Goal: Task Accomplishment & Management: Manage account settings

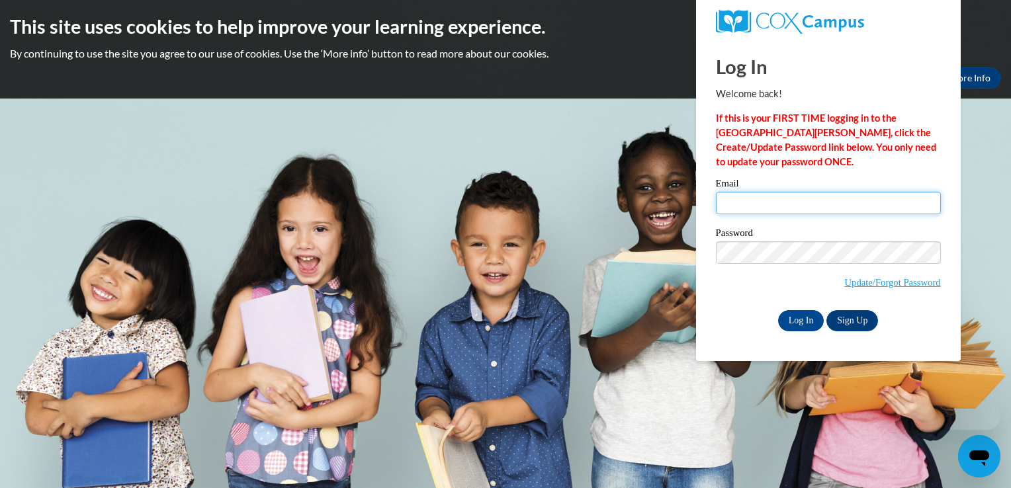
click at [772, 203] on input "Email" at bounding box center [828, 203] width 225 height 23
type input "ikishatrowery79@gmail.com"
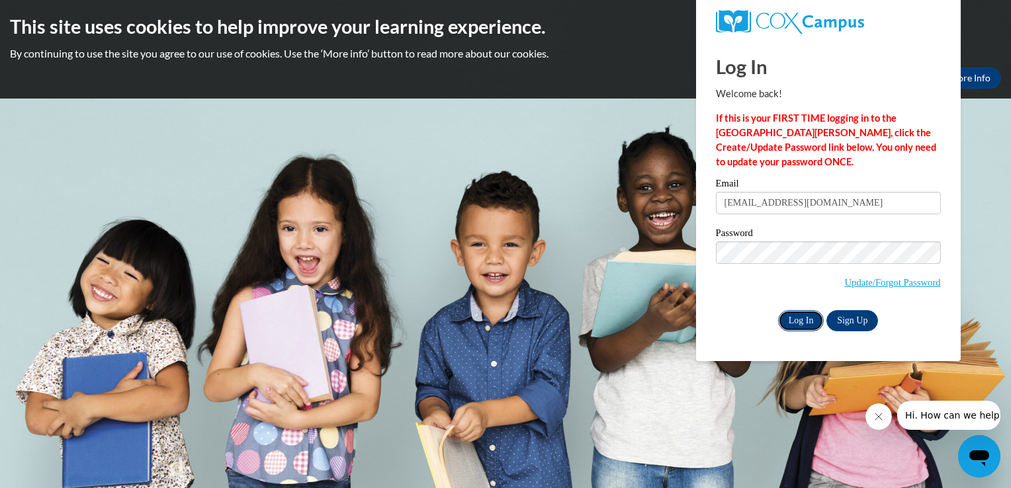
click at [792, 322] on input "Log In" at bounding box center [801, 320] width 46 height 21
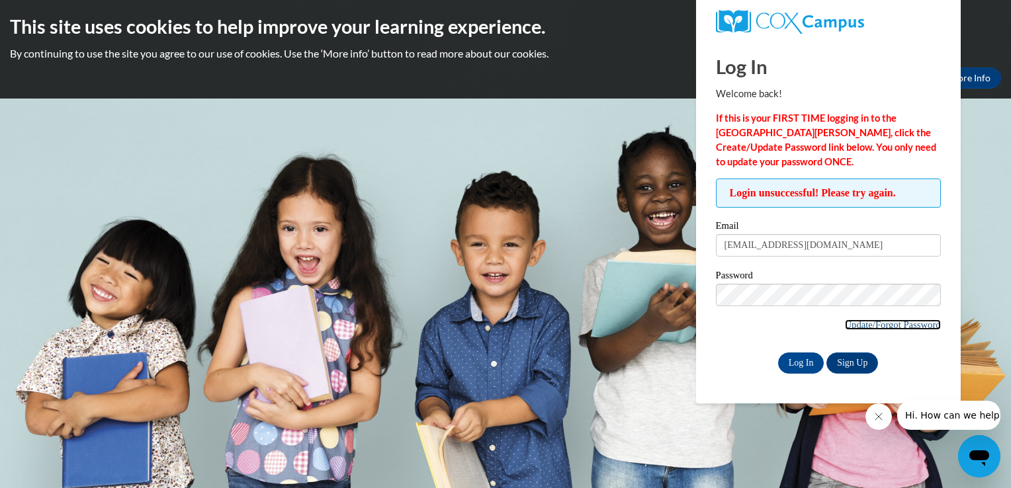
click at [913, 323] on link "Update/Forgot Password" at bounding box center [893, 325] width 96 height 11
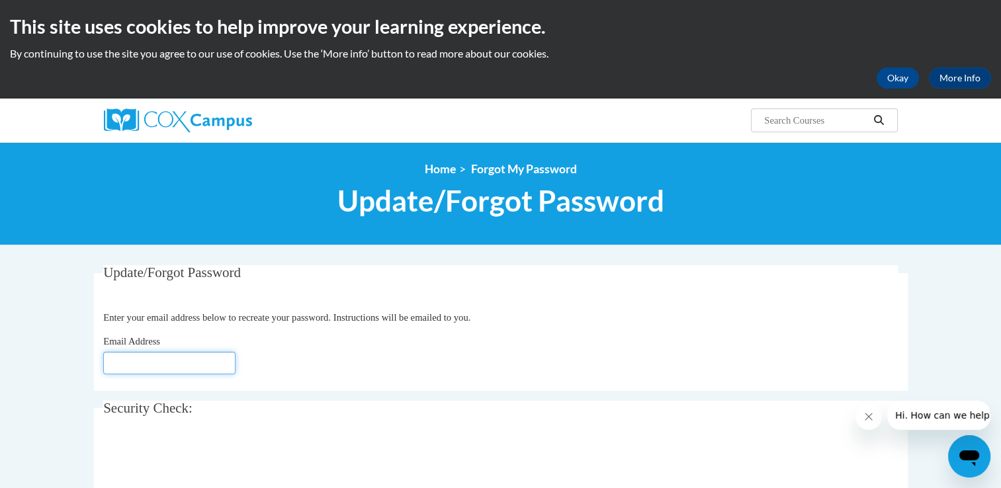
click at [148, 369] on input "Email Address" at bounding box center [169, 363] width 132 height 23
type input "iki"
click at [552, 413] on legend "Security Check:" at bounding box center [500, 408] width 795 height 15
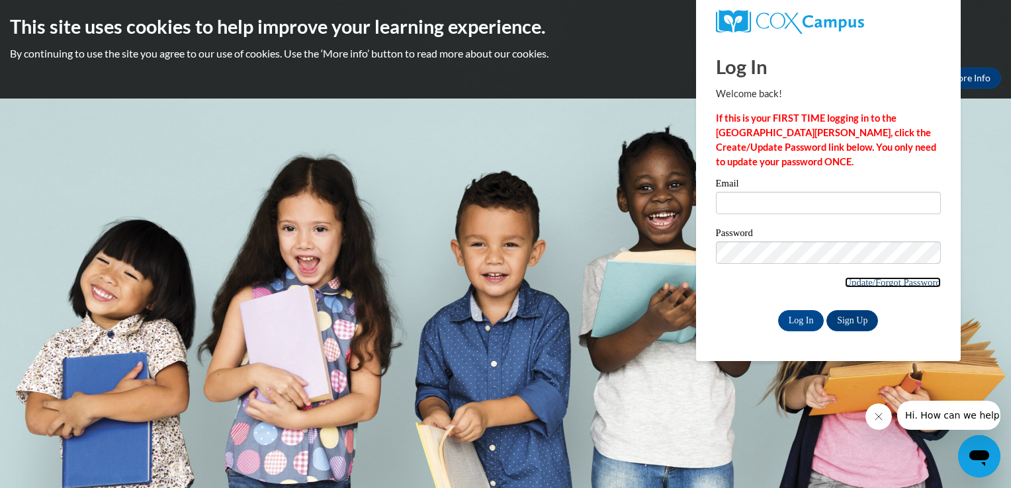
click at [902, 281] on link "Update/Forgot Password" at bounding box center [893, 282] width 96 height 11
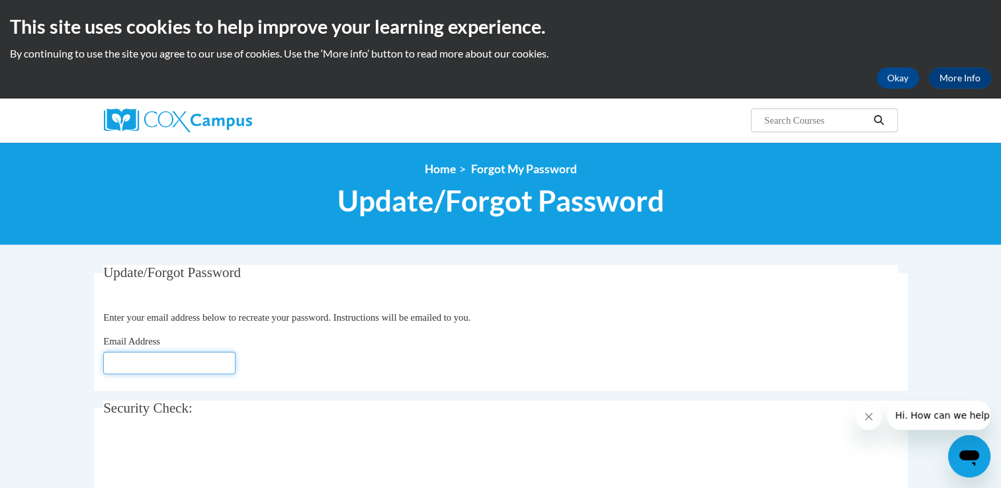
click at [206, 369] on input "Email Address" at bounding box center [169, 363] width 132 height 23
type input "ikishatrowery79@gmail.com"
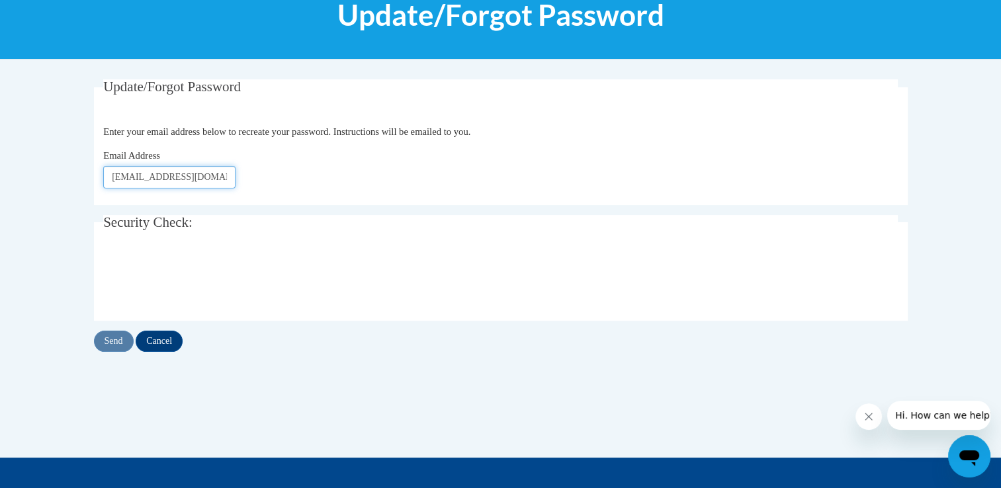
scroll to position [199, 0]
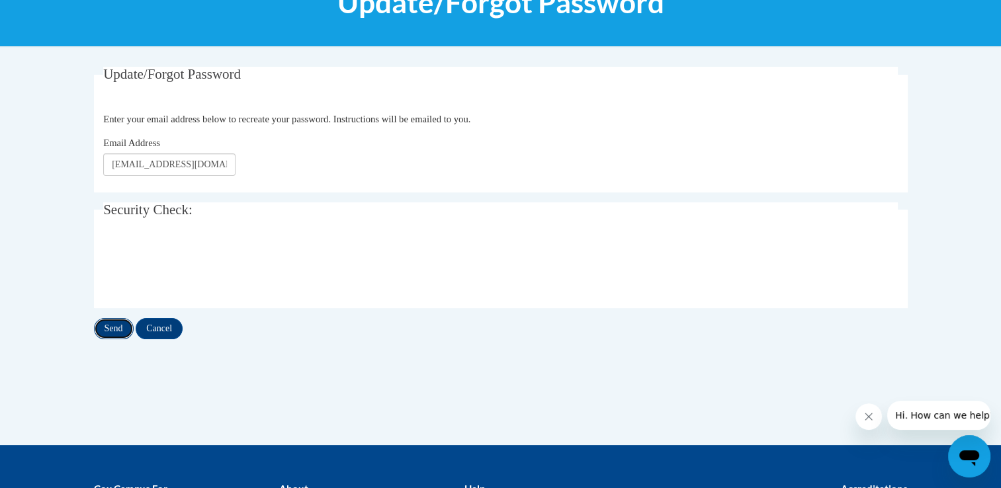
click at [121, 333] on input "Send" at bounding box center [114, 328] width 40 height 21
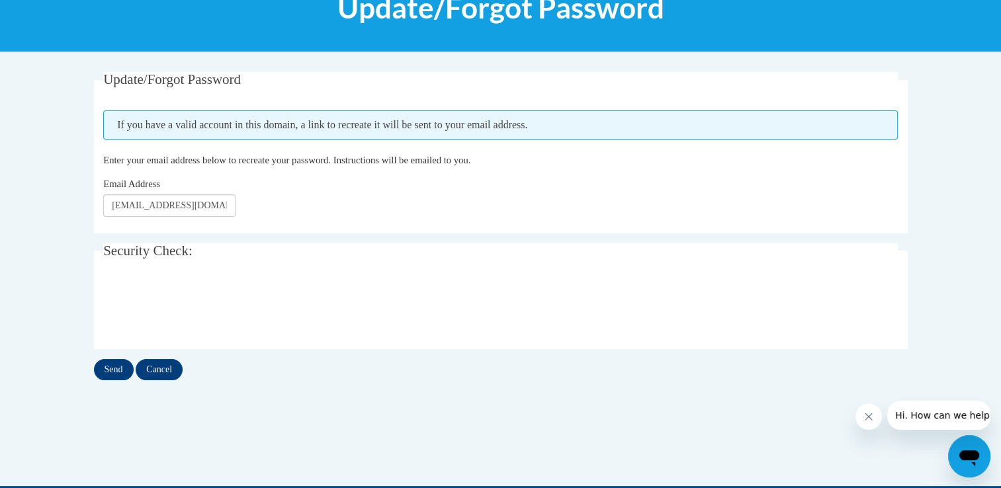
scroll to position [199, 0]
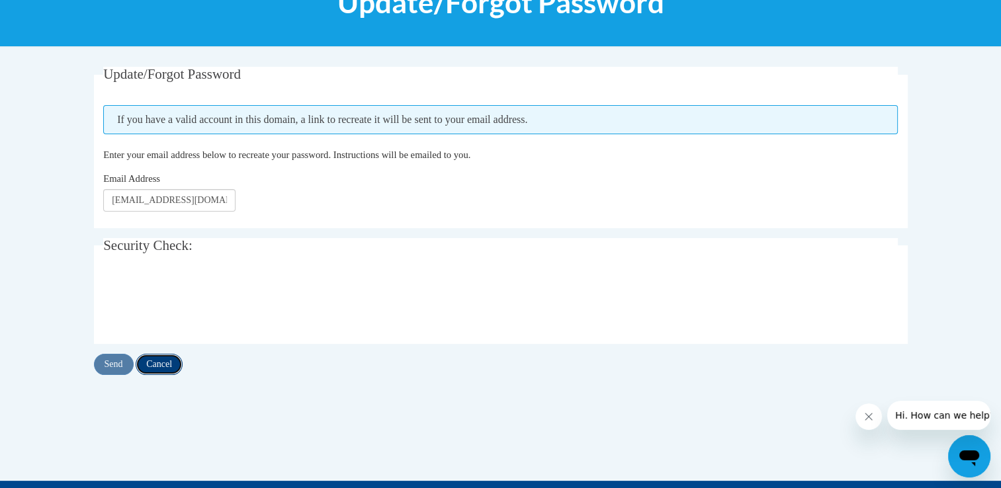
click at [176, 356] on input "Cancel" at bounding box center [159, 364] width 47 height 21
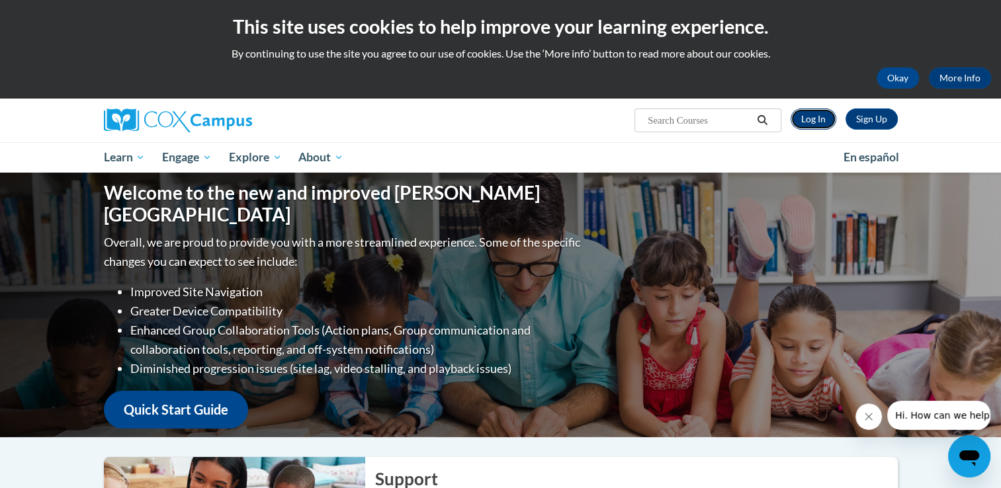
click at [812, 118] on link "Log In" at bounding box center [814, 119] width 46 height 21
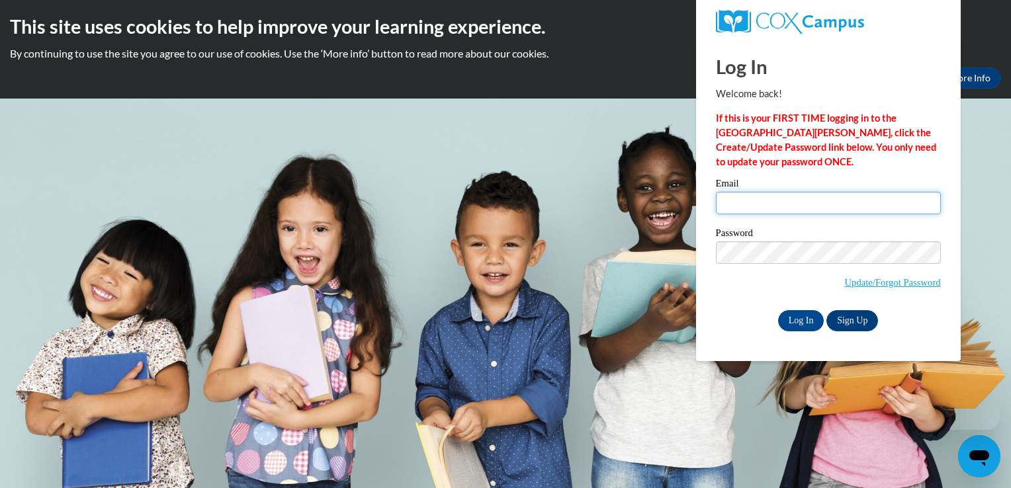
click at [790, 204] on input "Email" at bounding box center [828, 203] width 225 height 23
type input "ikishatrowery79@gmail.com"
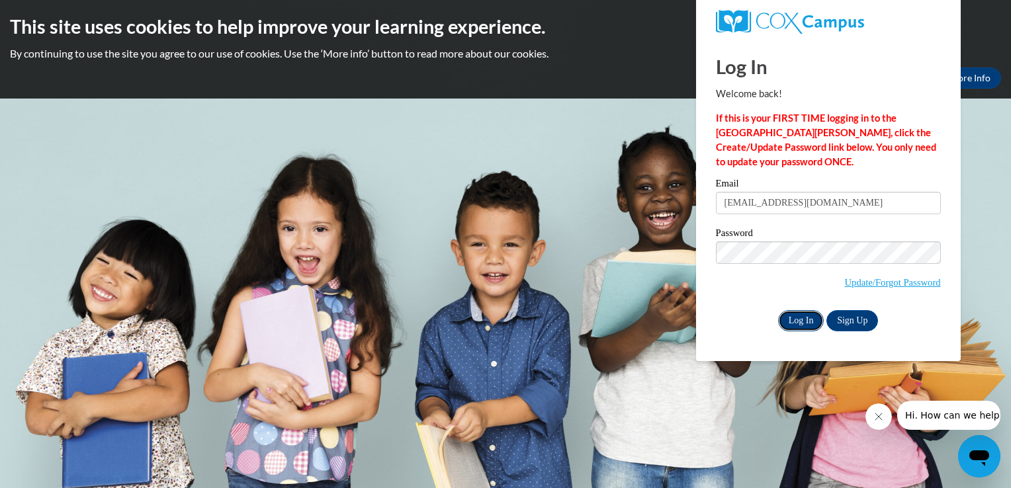
click at [809, 319] on input "Log In" at bounding box center [801, 320] width 46 height 21
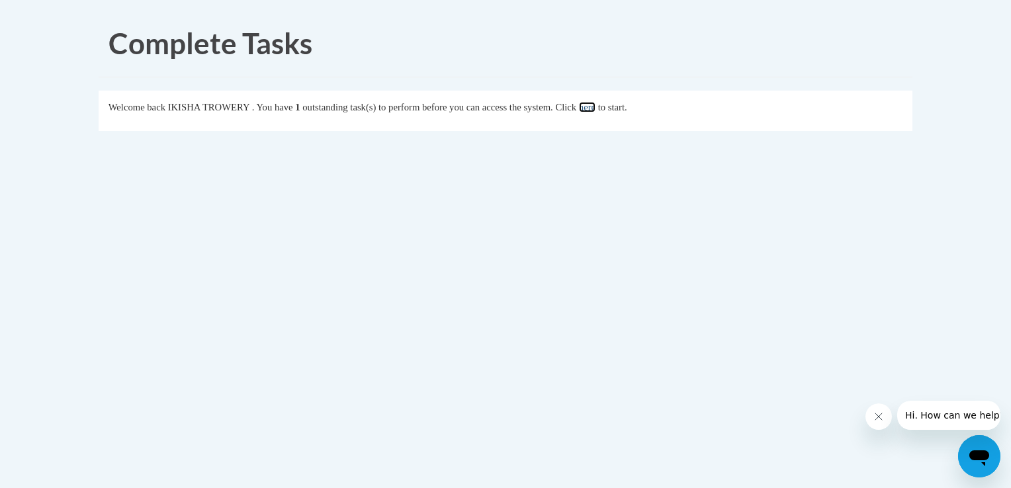
click at [596, 107] on link "here" at bounding box center [587, 107] width 17 height 11
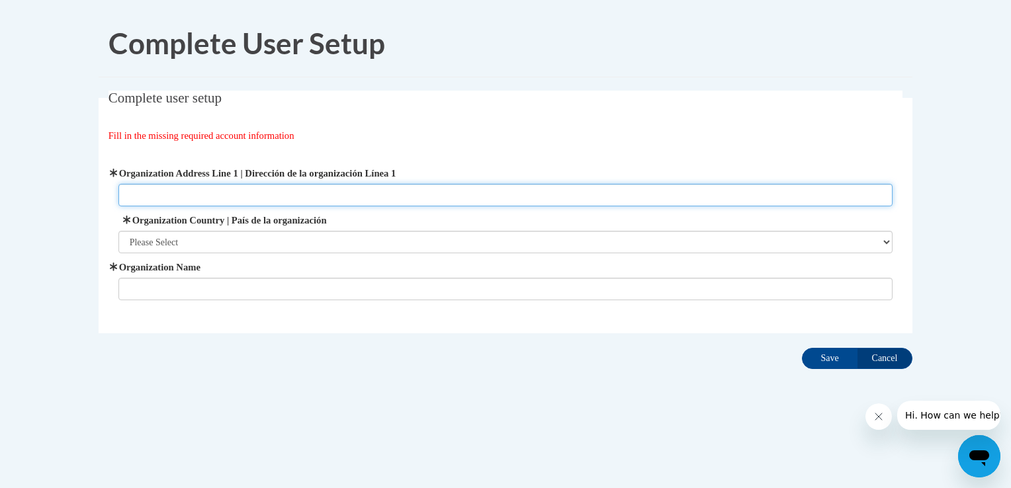
click at [180, 197] on input "Organization Address Line 1 | Dirección de la organización Línea 1" at bounding box center [505, 195] width 775 height 23
click at [235, 194] on input "1500 11th ave apt 100B" at bounding box center [505, 195] width 775 height 23
type input "1"
type input "7830A Veterans Parkway"
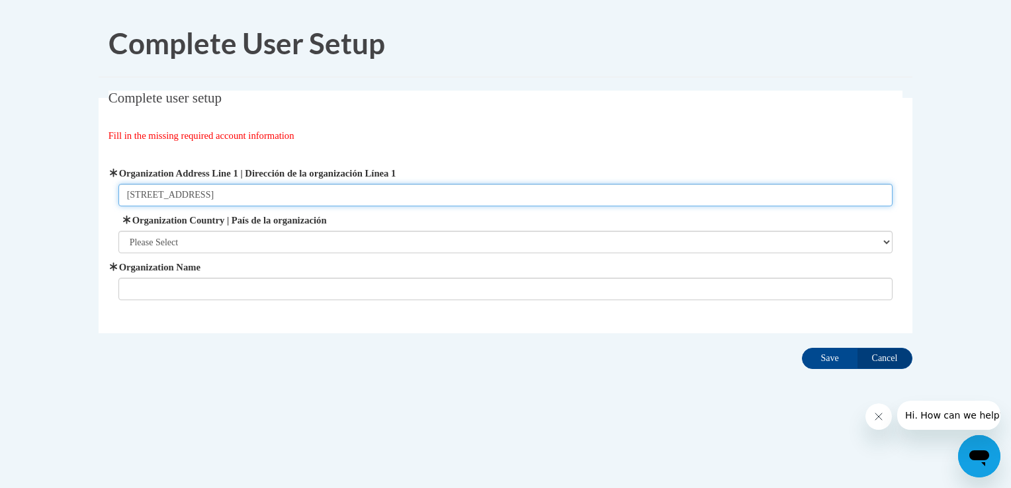
type input "ANOTHER GREAT BEGINNINGS"
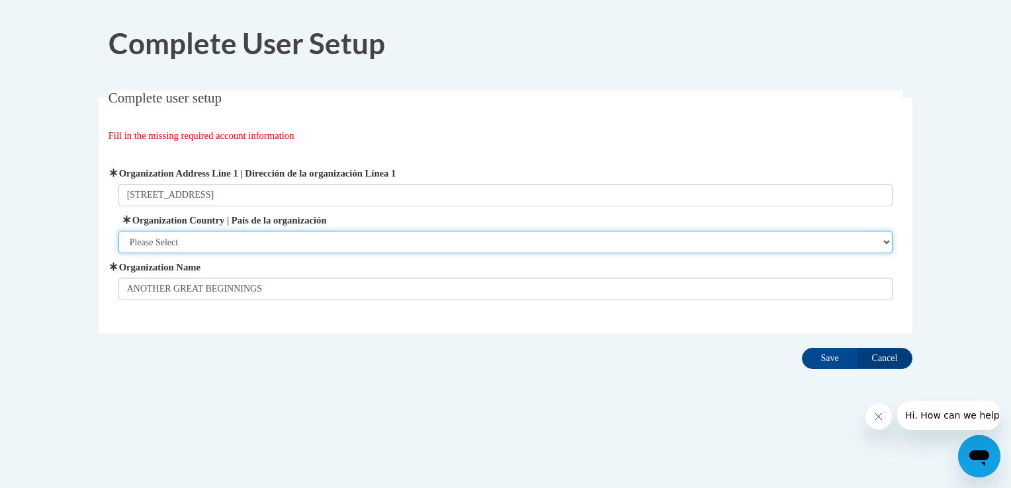
click at [224, 240] on select "Please Select United States | Estados Unidos Outside of the United States | Fue…" at bounding box center [505, 242] width 775 height 23
select select "ad49bcad-a171-4b2e-b99c-48b446064914"
click at [118, 231] on select "Please Select United States | Estados Unidos Outside of the United States | Fue…" at bounding box center [505, 242] width 775 height 23
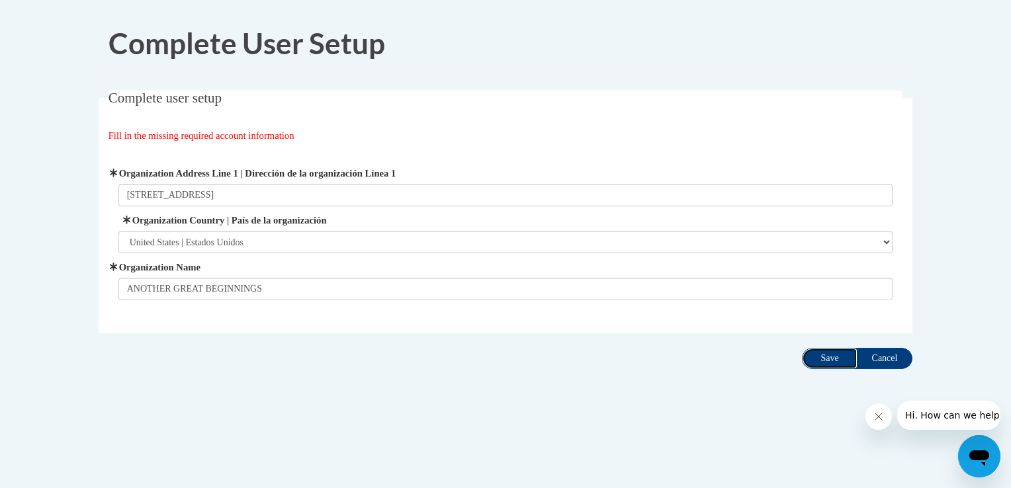
click at [831, 362] on input "Save" at bounding box center [830, 358] width 56 height 21
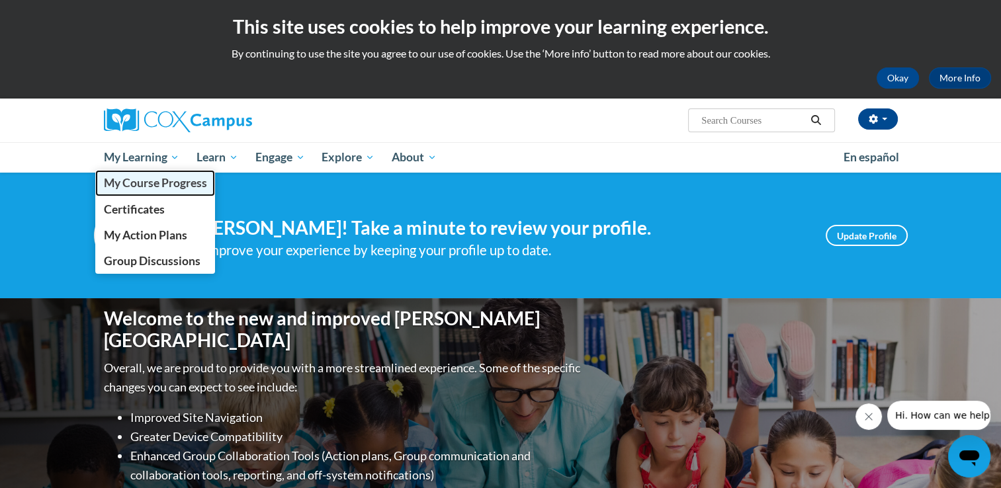
click at [167, 181] on span "My Course Progress" at bounding box center [154, 183] width 103 height 14
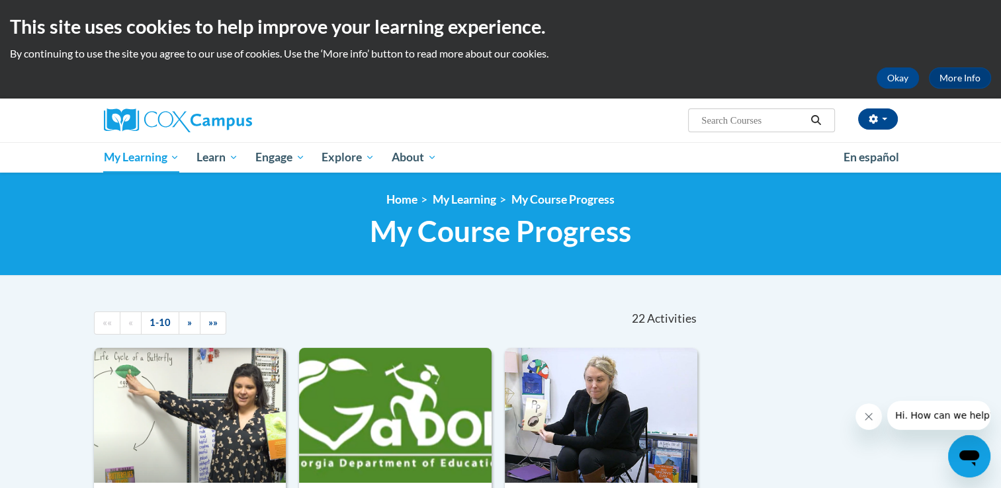
click at [732, 118] on input "Search..." at bounding box center [753, 121] width 106 height 16
click at [884, 118] on span "button" at bounding box center [884, 119] width 5 height 3
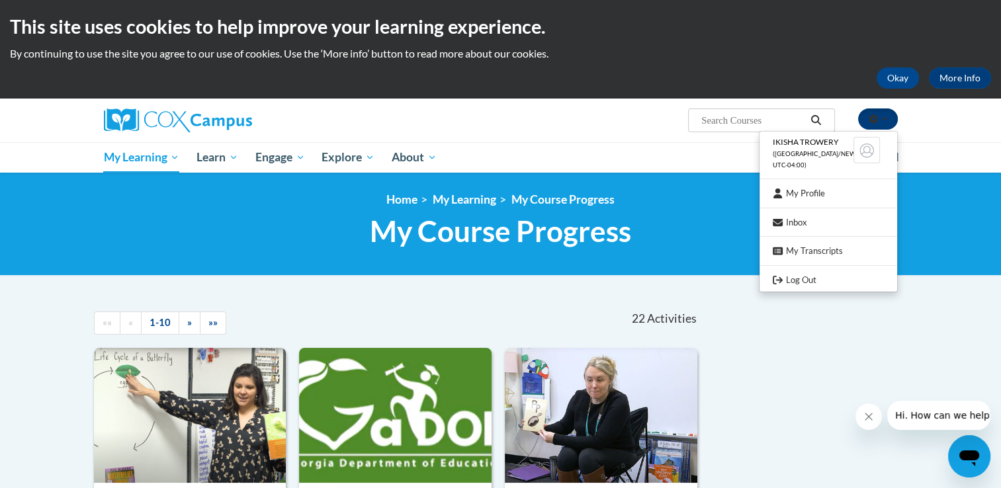
click at [884, 118] on span "button" at bounding box center [884, 119] width 5 height 3
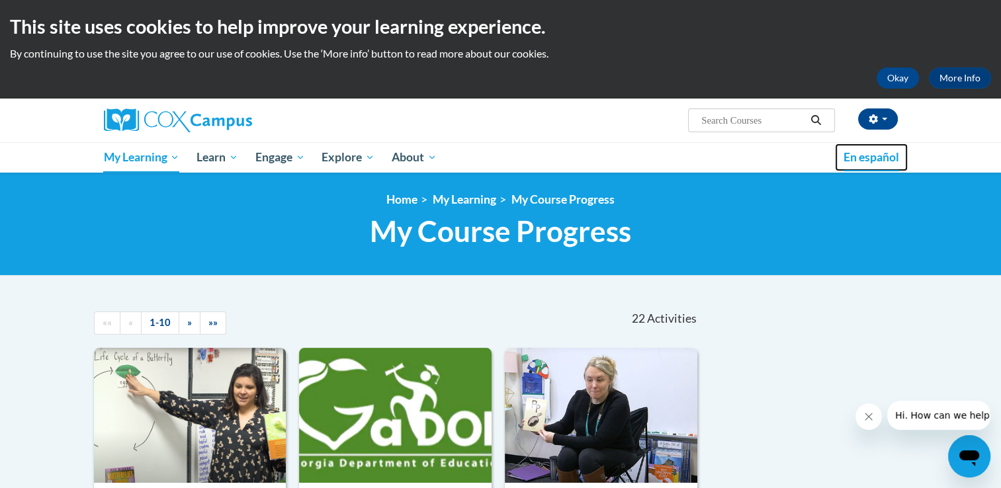
click at [874, 161] on span "En español" at bounding box center [872, 157] width 56 height 14
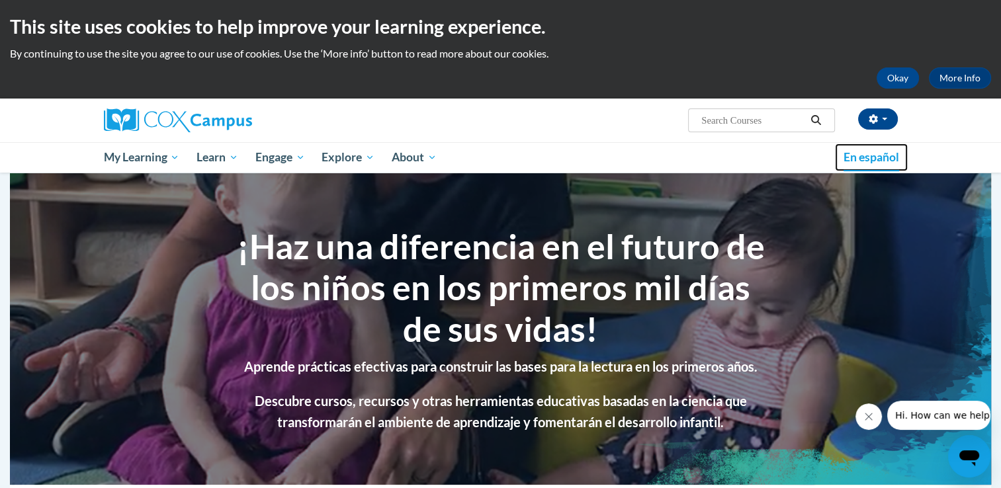
drag, startPoint x: 0, startPoint y: 0, endPoint x: 874, endPoint y: 161, distance: 888.9
click at [874, 161] on span "En español" at bounding box center [872, 157] width 56 height 14
click at [884, 118] on span "button" at bounding box center [884, 119] width 5 height 3
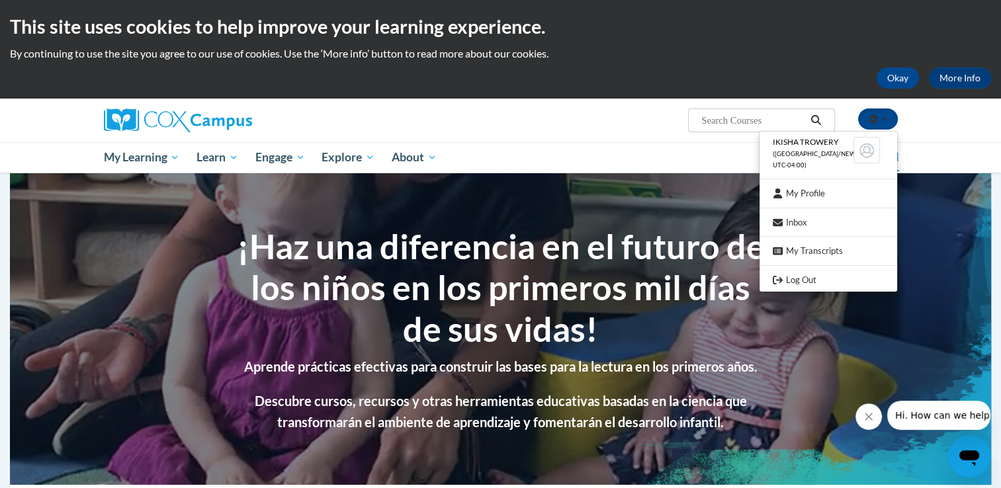
drag, startPoint x: 964, startPoint y: 136, endPoint x: 958, endPoint y: 131, distance: 7.5
click at [964, 136] on div "IKISHA TROWERY (America/New_York UTC-04:00) My Profile Inbox My Transcripts Log…" at bounding box center [500, 136] width 1001 height 74
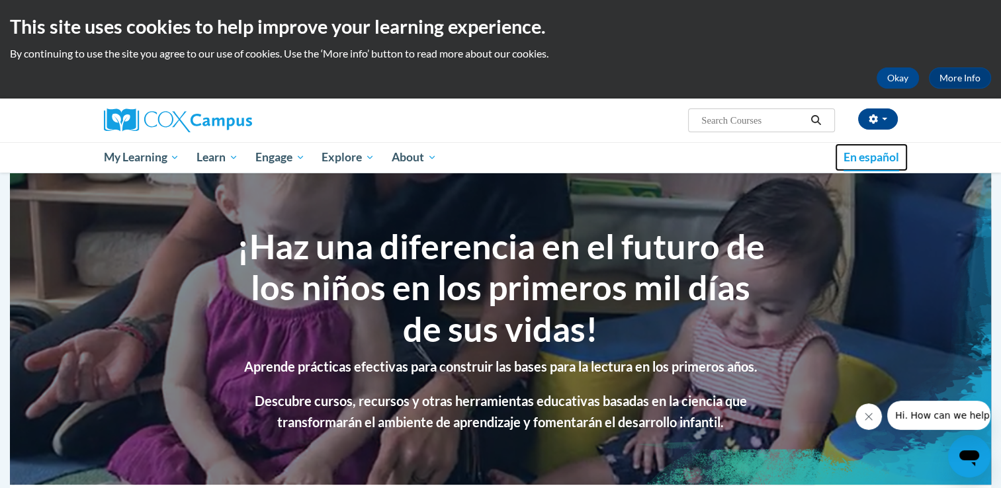
click at [864, 159] on span "En español" at bounding box center [872, 157] width 56 height 14
click at [850, 158] on span "En español" at bounding box center [872, 157] width 56 height 14
click at [887, 158] on span "En español" at bounding box center [872, 157] width 56 height 14
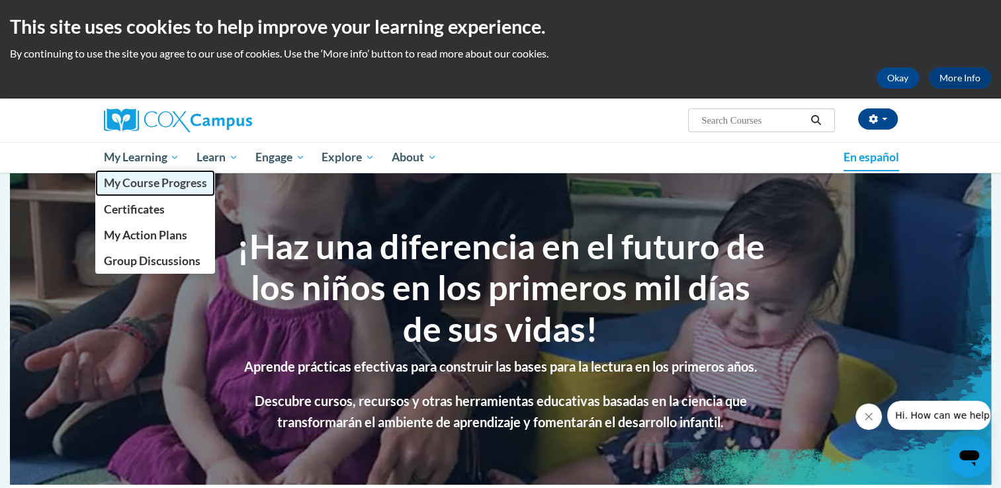
click at [156, 185] on span "My Course Progress" at bounding box center [154, 183] width 103 height 14
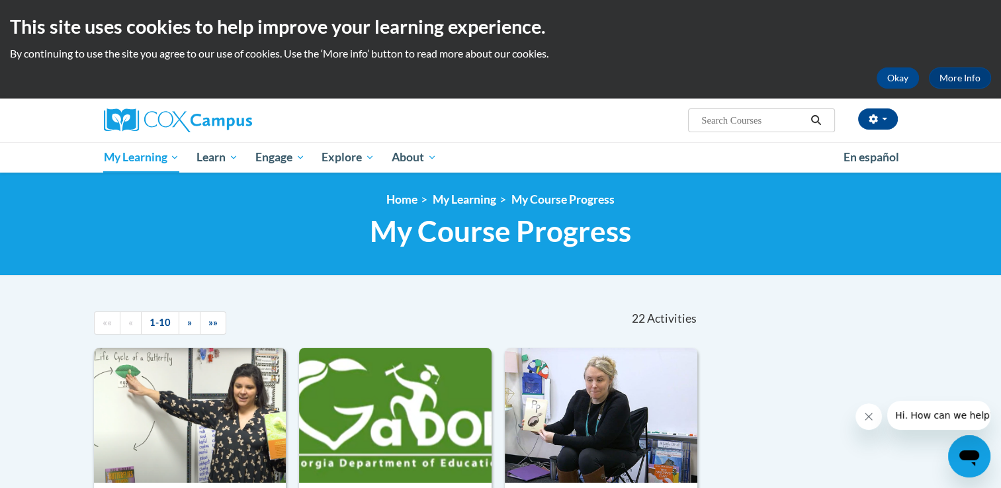
click at [739, 122] on input "Search..." at bounding box center [753, 121] width 106 height 16
type input "monitoring"
click at [814, 120] on icon "Search" at bounding box center [816, 120] width 12 height 10
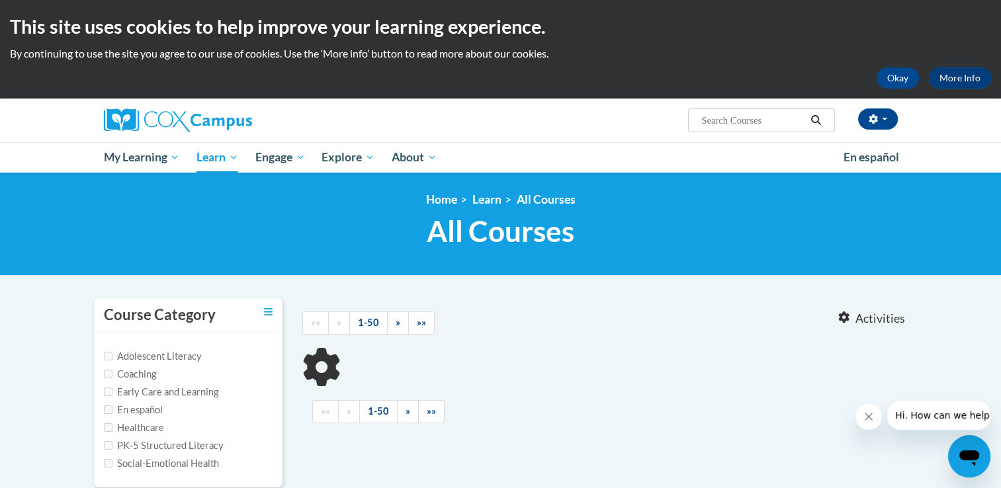
type input "monitoring"
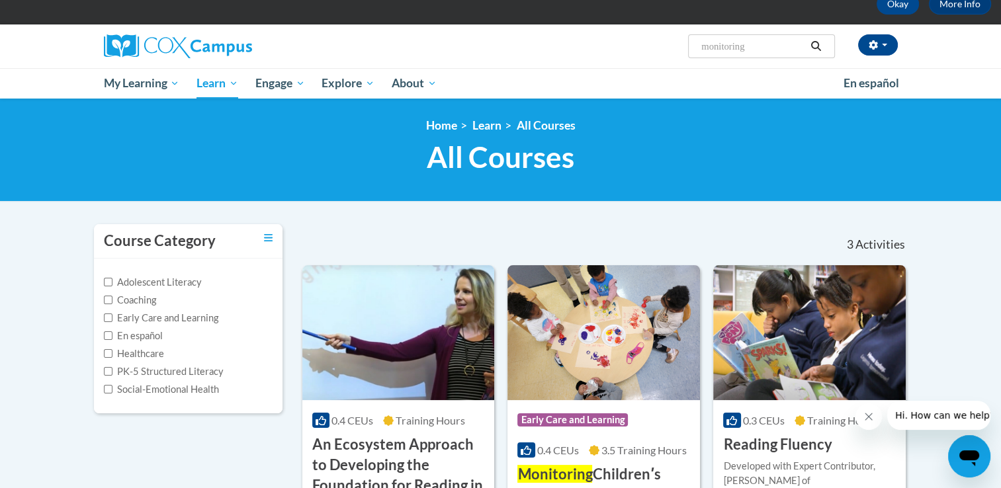
scroll to position [199, 0]
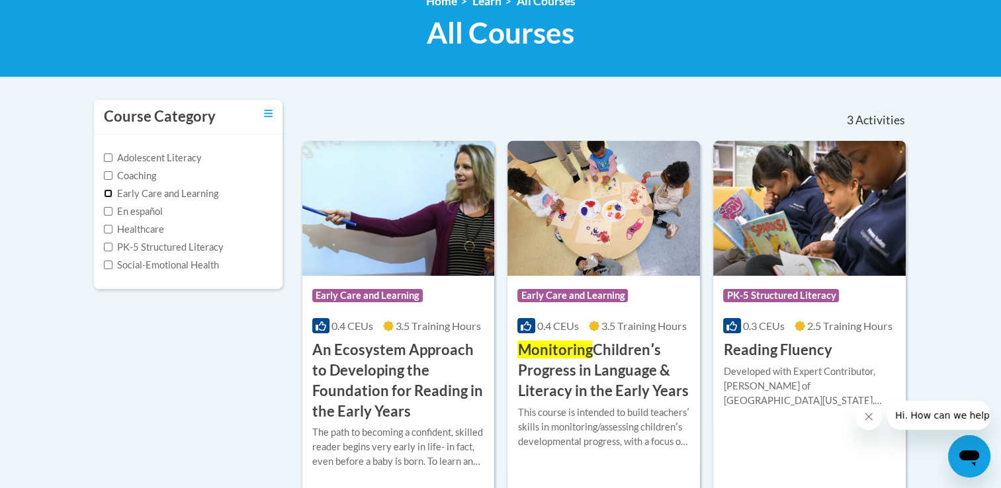
click at [110, 191] on input "Early Care and Learning" at bounding box center [108, 193] width 9 height 9
checkbox input "true"
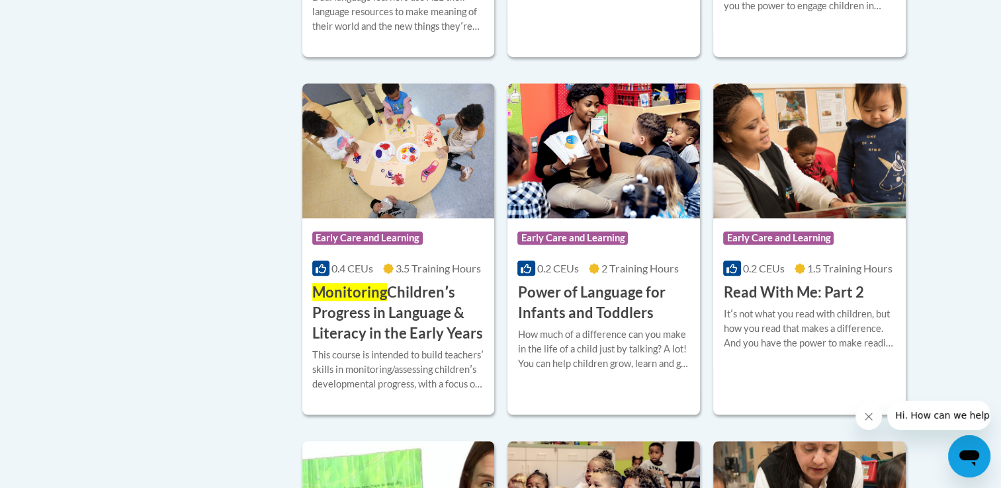
scroll to position [993, 0]
click at [451, 255] on div "Course Category: Early Care and Learning" at bounding box center [398, 240] width 173 height 30
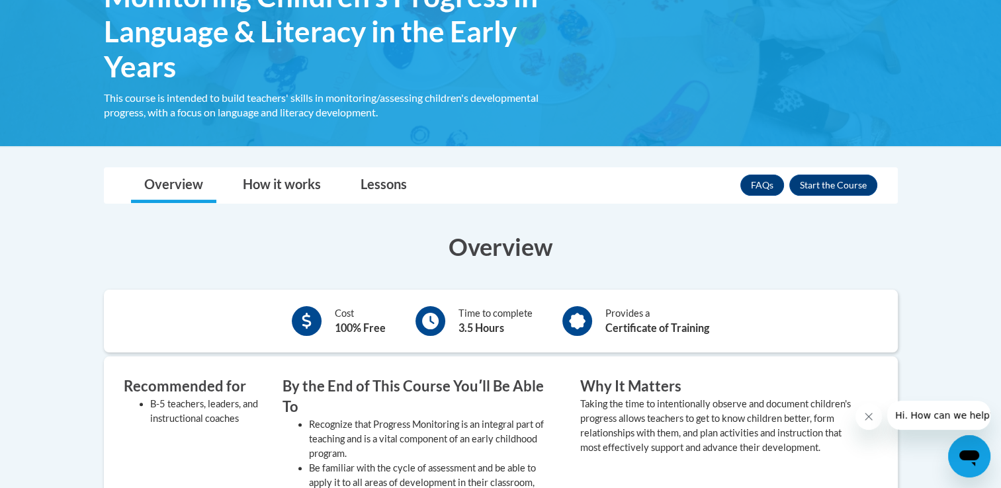
scroll to position [331, 0]
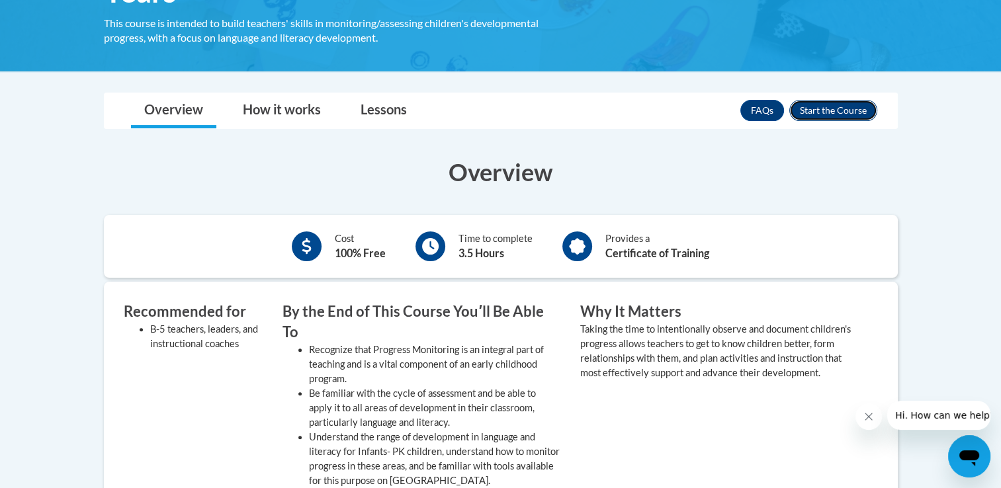
click at [844, 111] on button "Enroll" at bounding box center [834, 110] width 88 height 21
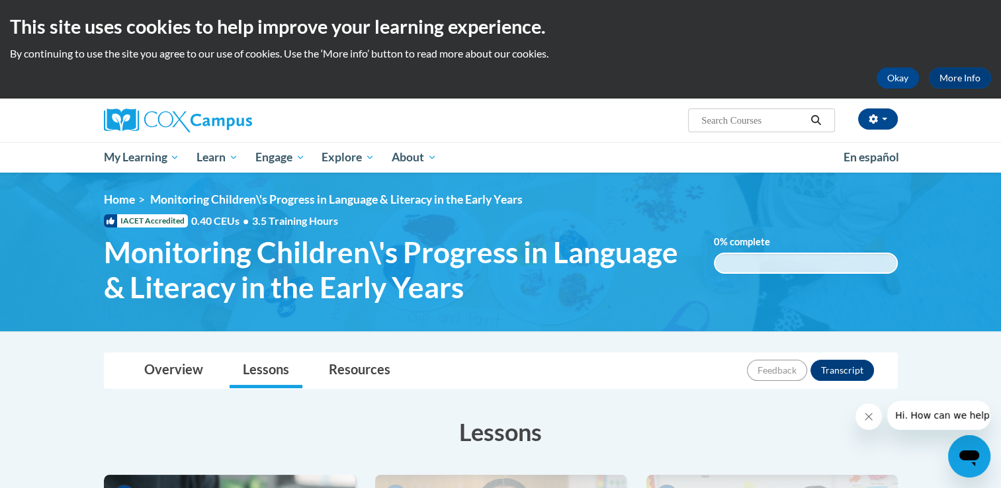
click at [737, 116] on input "Search..." at bounding box center [753, 121] width 106 height 16
type input "active super"
click at [814, 118] on icon "Search" at bounding box center [816, 120] width 12 height 10
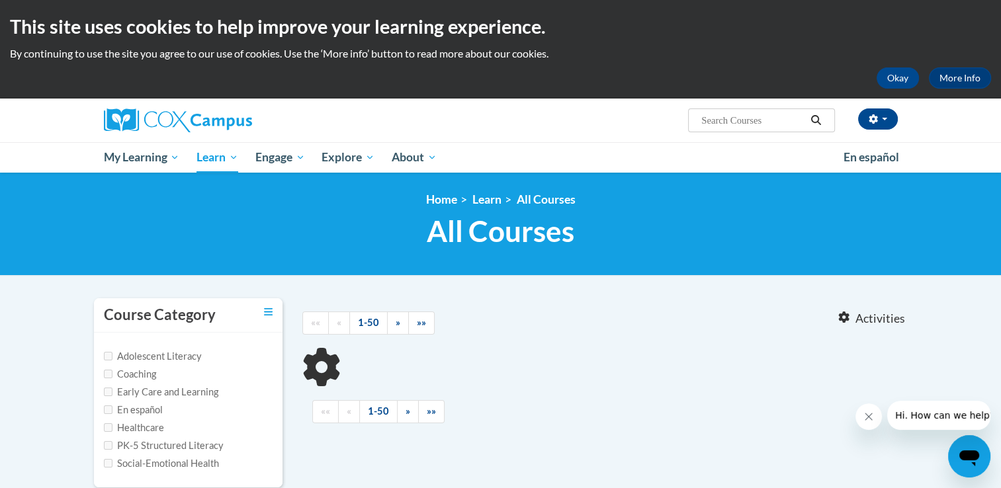
type input "active super"
click at [110, 393] on input "Early Care and Learning" at bounding box center [108, 392] width 9 height 9
checkbox input "true"
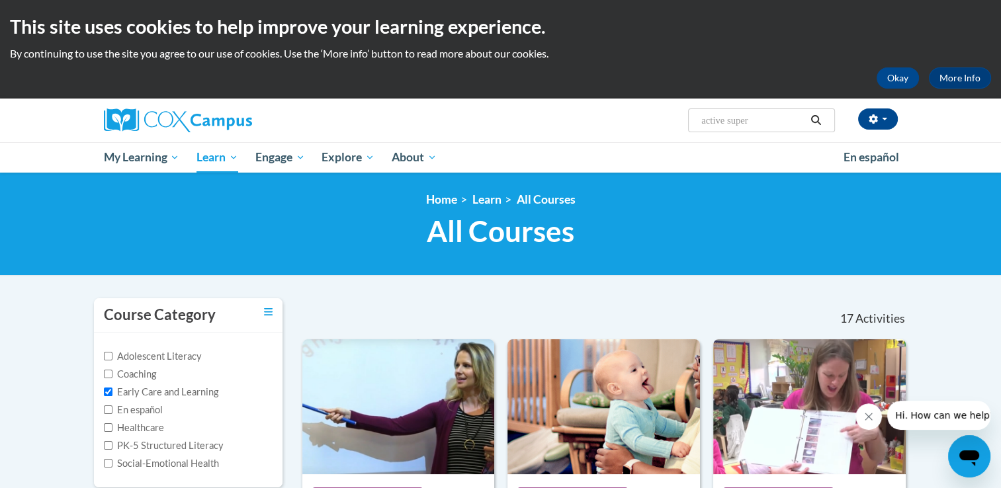
click at [752, 120] on input "active super" at bounding box center [753, 121] width 106 height 16
type input "active supervision"
click at [823, 116] on button "Search" at bounding box center [816, 121] width 20 height 16
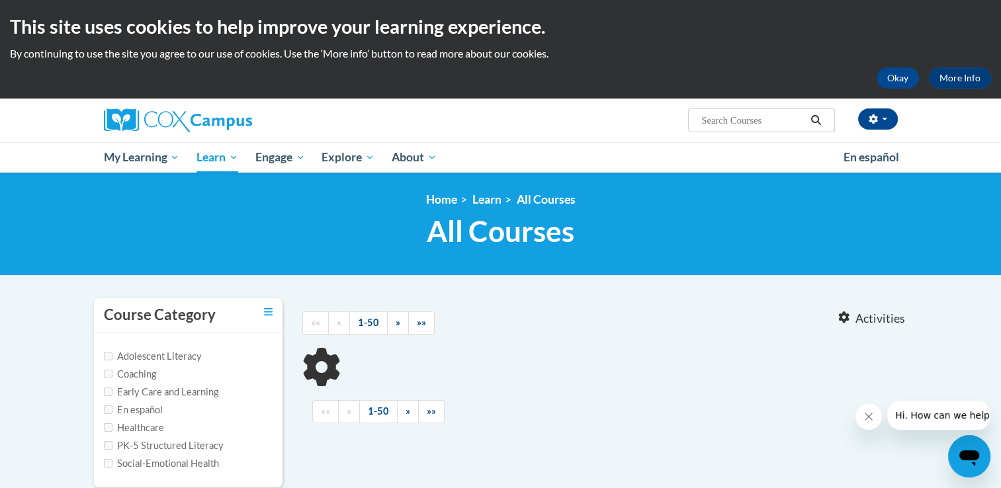
type input "active supervision"
click at [106, 390] on input "Early Care and Learning" at bounding box center [108, 392] width 9 height 9
checkbox input "true"
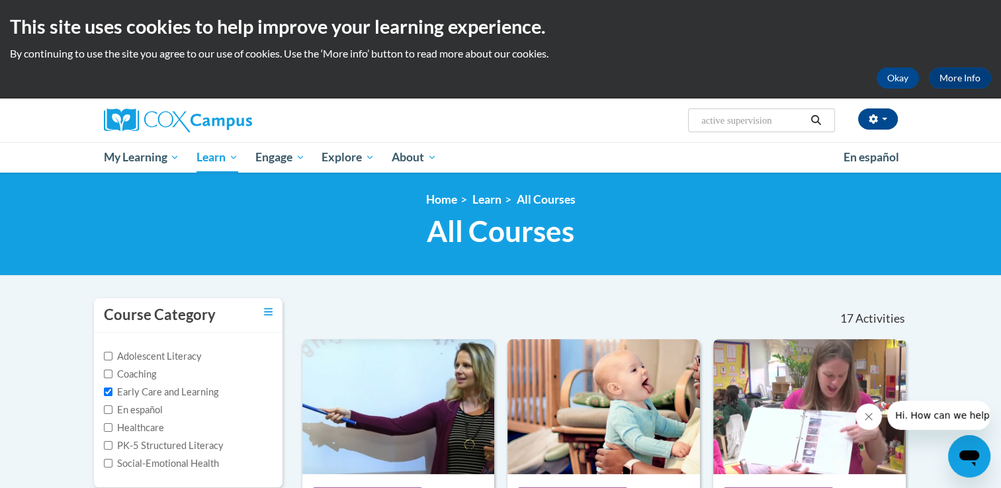
click at [784, 123] on input "active supervision" at bounding box center [753, 121] width 106 height 16
type input "a"
click at [884, 115] on button "button" at bounding box center [878, 119] width 40 height 21
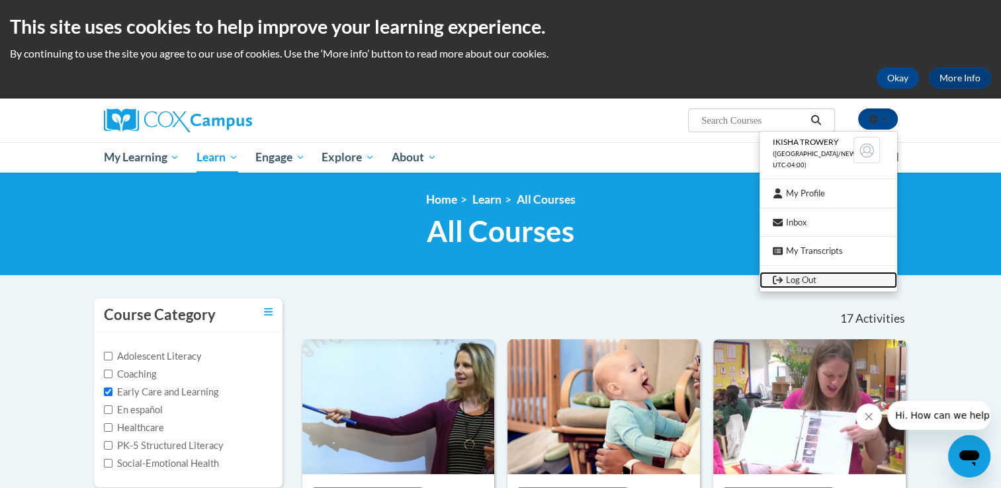
click at [807, 282] on link "Log Out" at bounding box center [829, 280] width 138 height 17
